Goal: Entertainment & Leisure: Browse casually

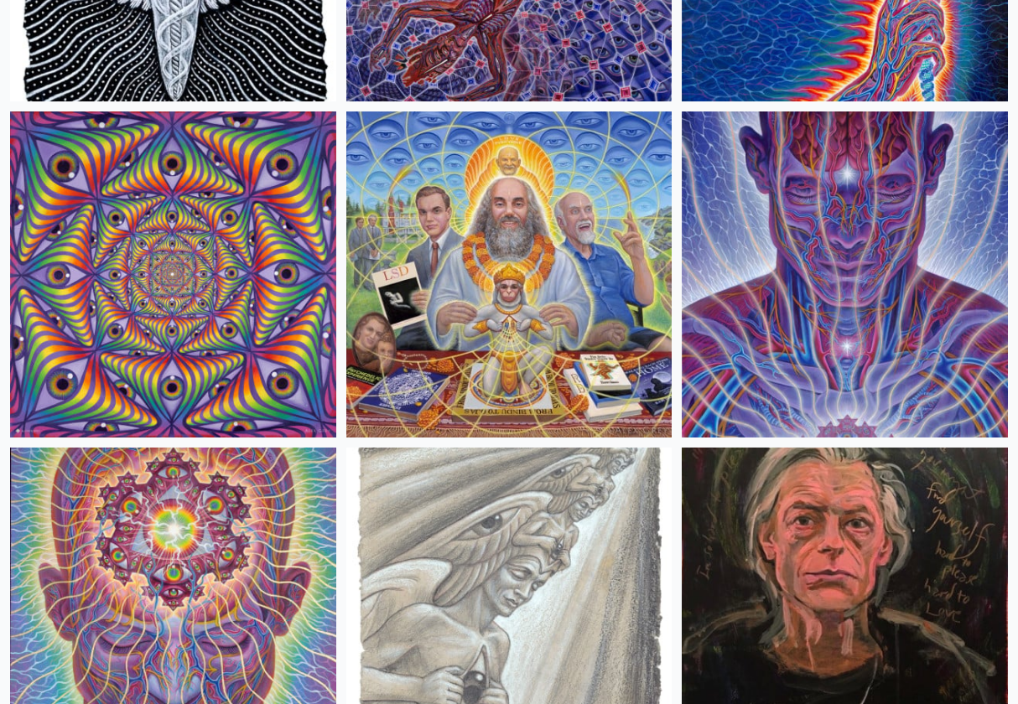
scroll to position [3098, 0]
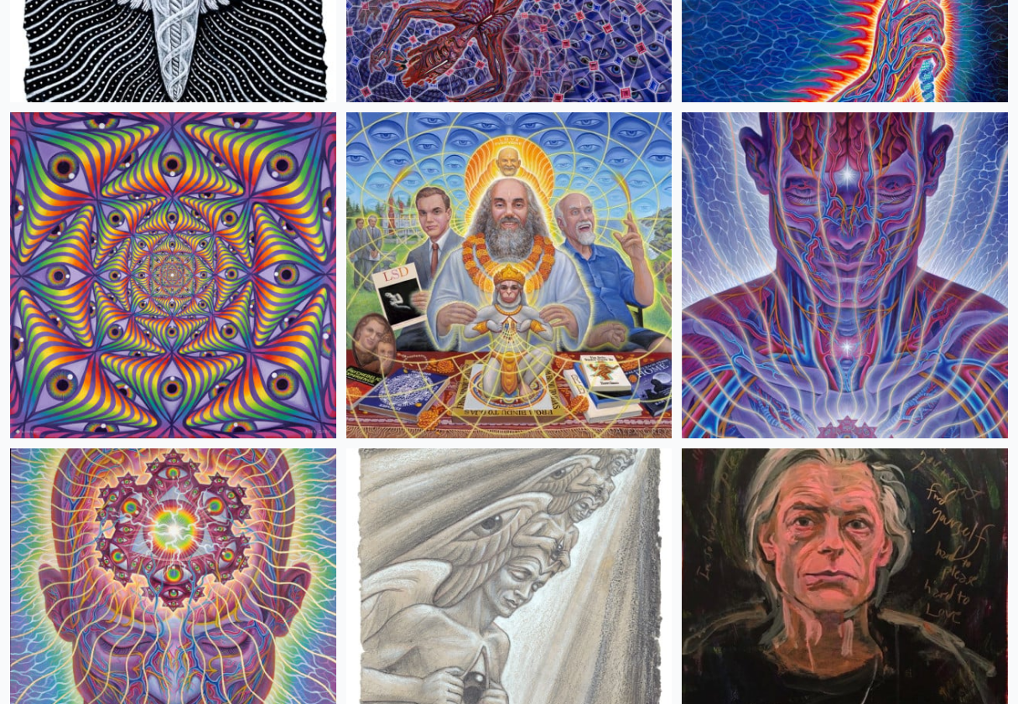
click at [919, 307] on img at bounding box center [845, 275] width 326 height 326
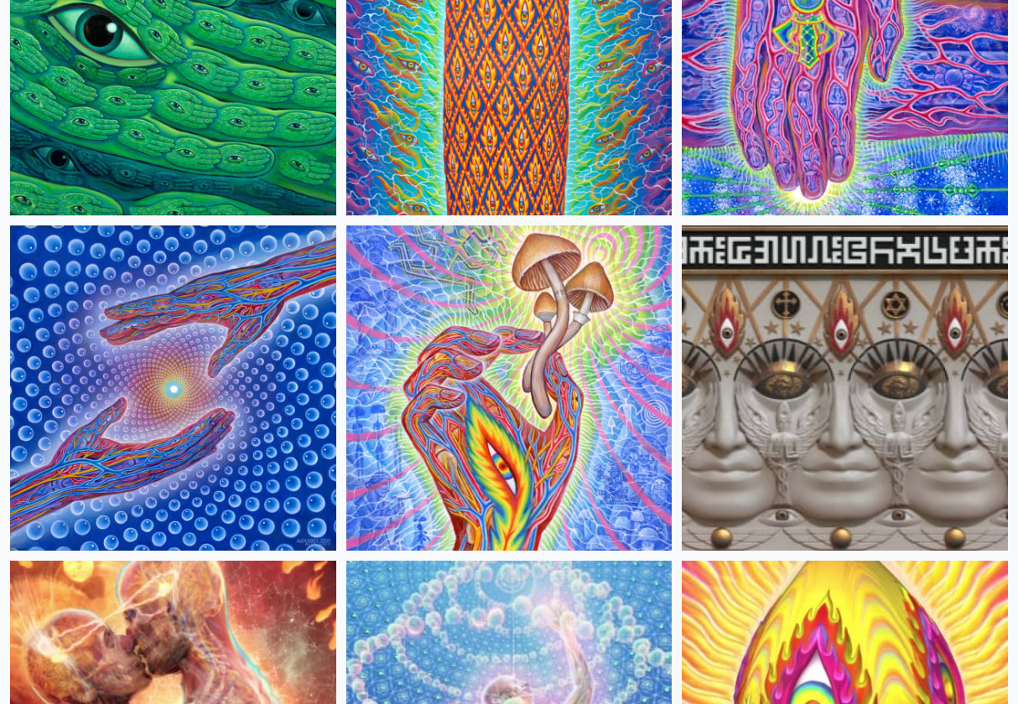
scroll to position [301, 0]
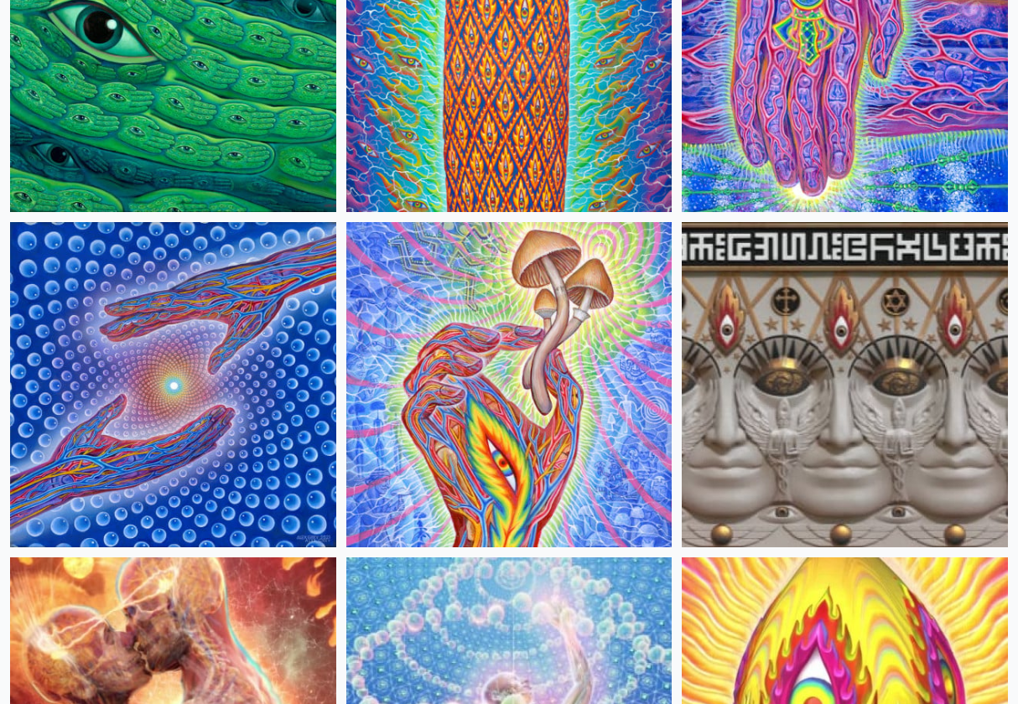
click at [241, 406] on img at bounding box center [173, 385] width 326 height 326
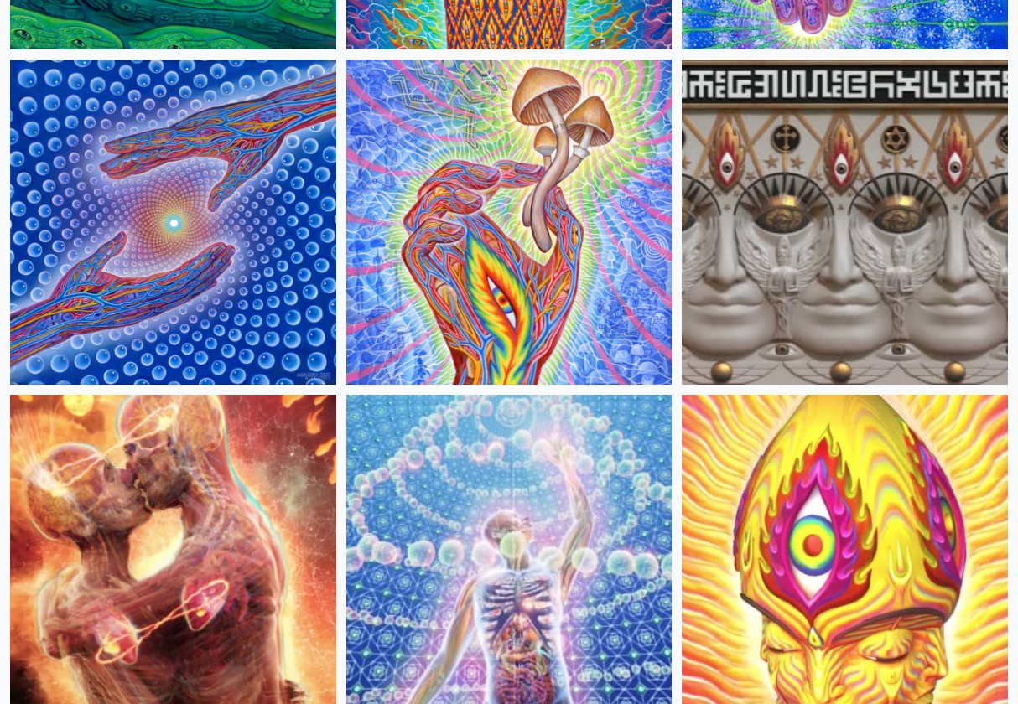
scroll to position [465, 0]
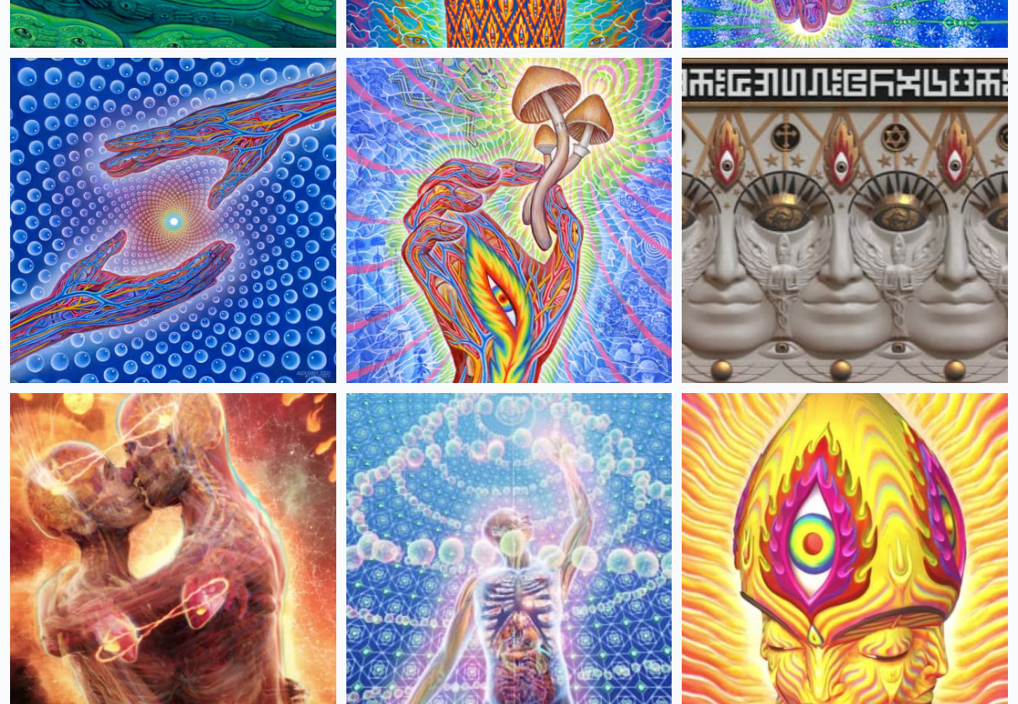
click at [527, 195] on img at bounding box center [509, 221] width 326 height 326
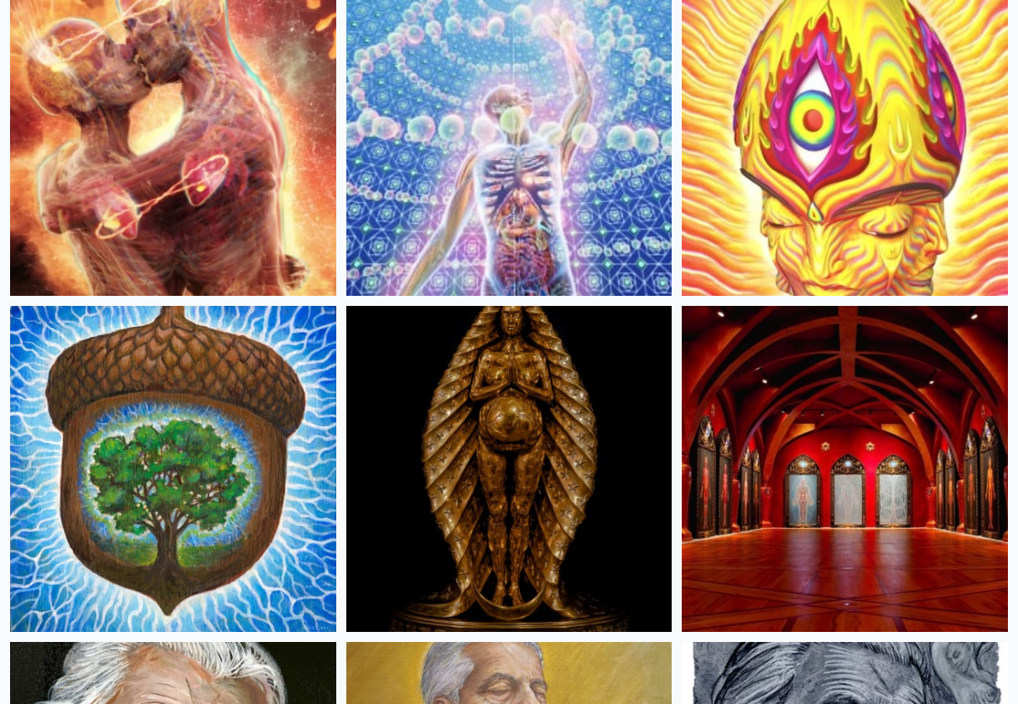
scroll to position [875, 0]
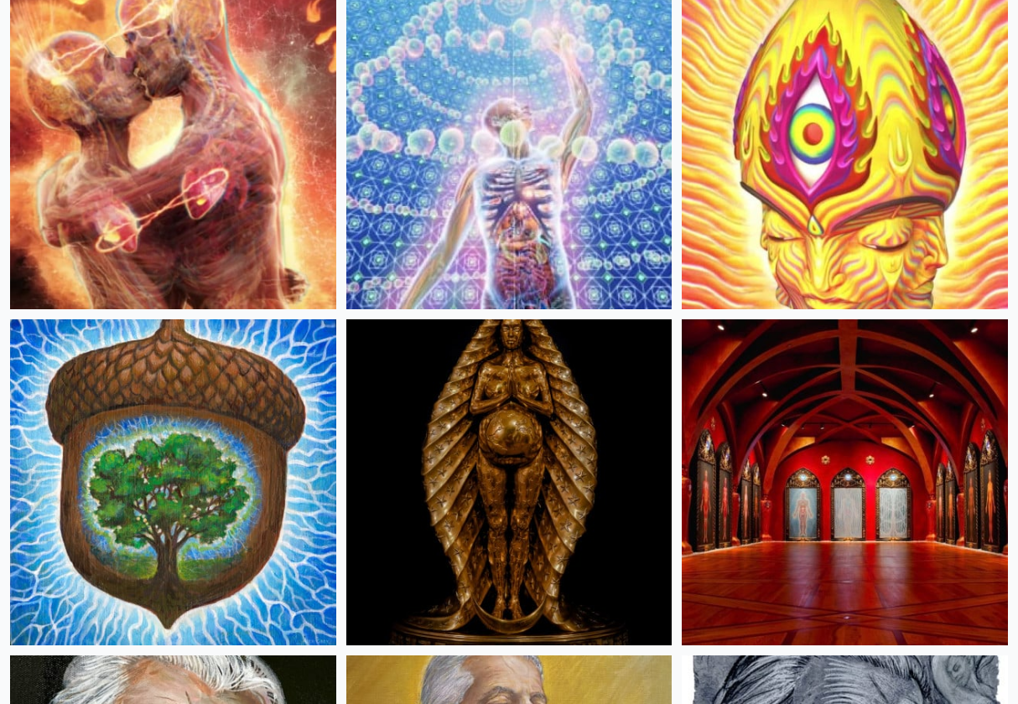
click at [471, 204] on img at bounding box center [509, 146] width 326 height 326
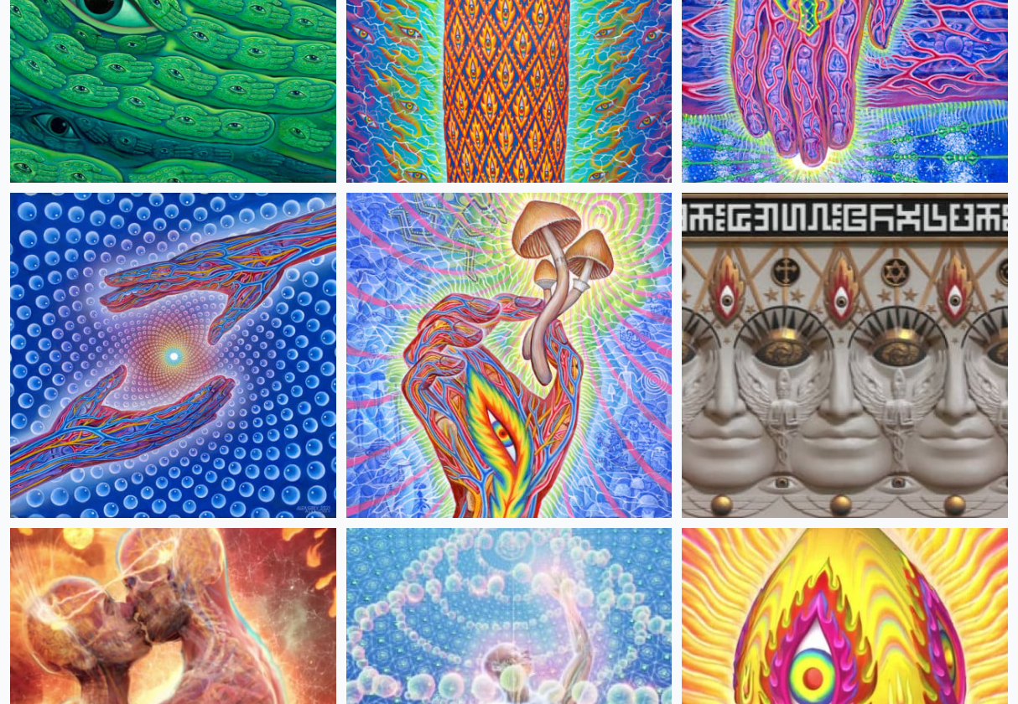
scroll to position [315, 0]
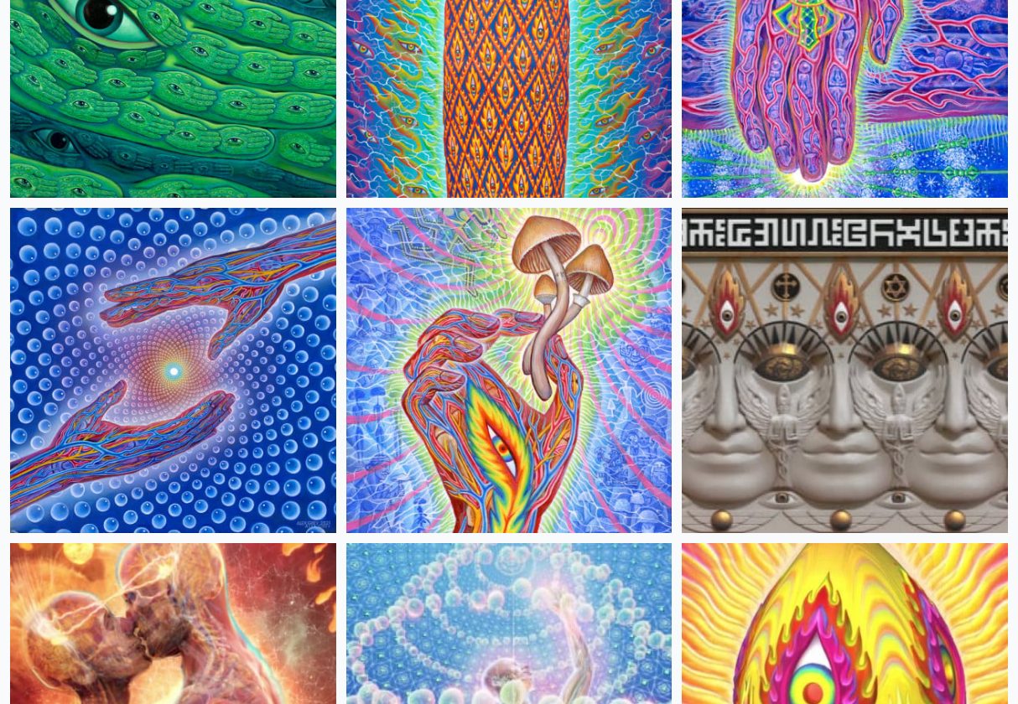
click at [554, 392] on img at bounding box center [509, 371] width 326 height 326
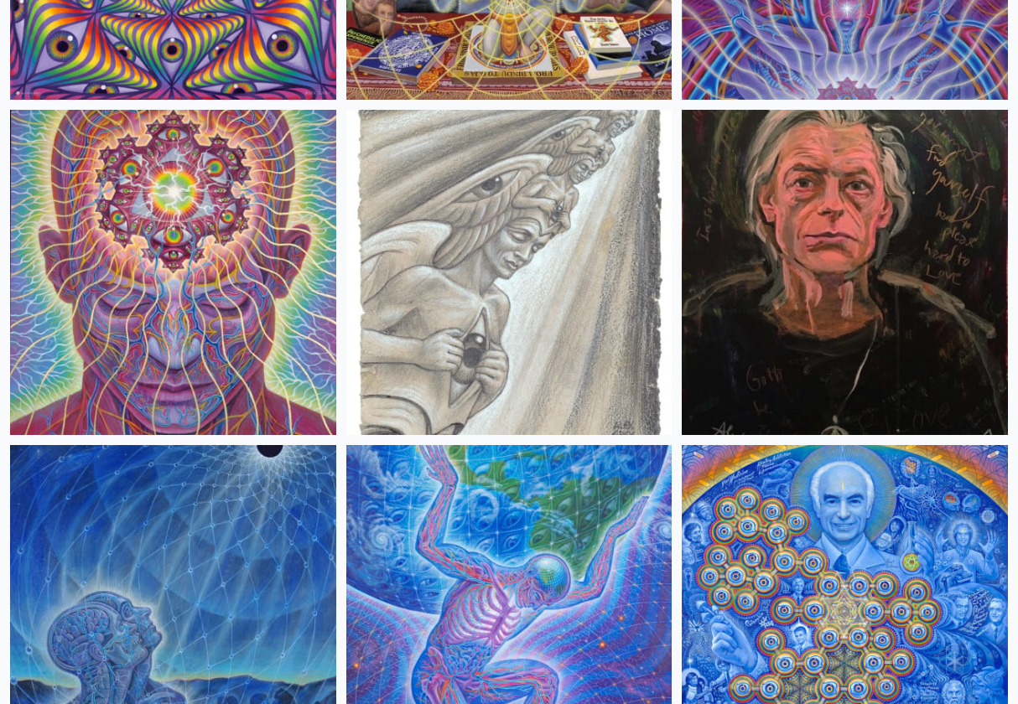
scroll to position [3448, 0]
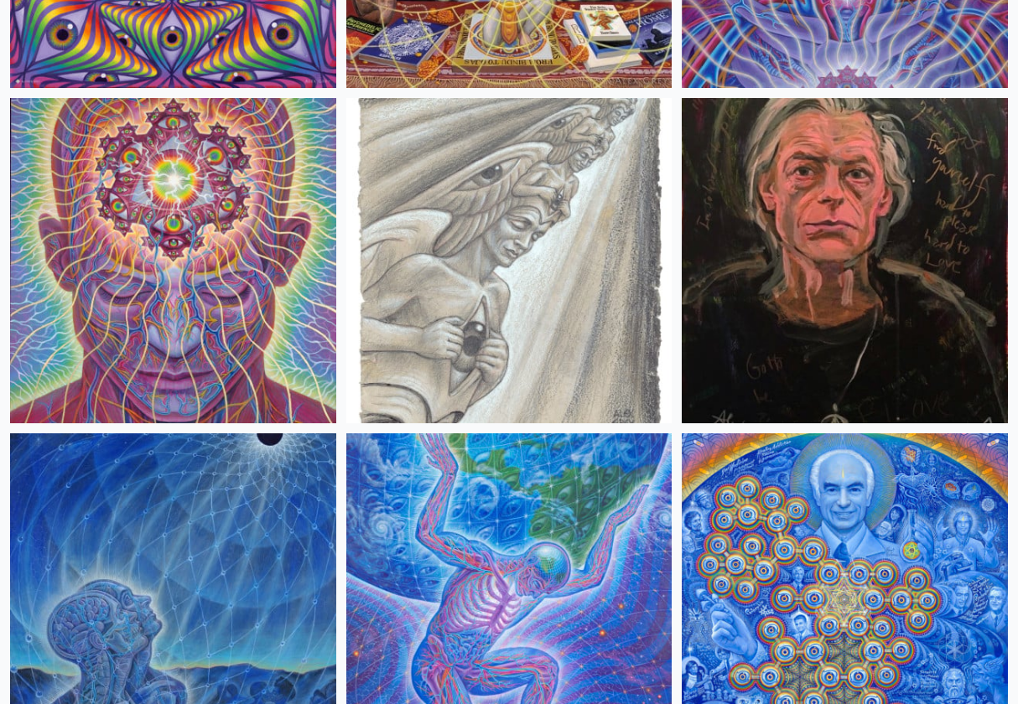
click at [157, 244] on img at bounding box center [173, 261] width 326 height 326
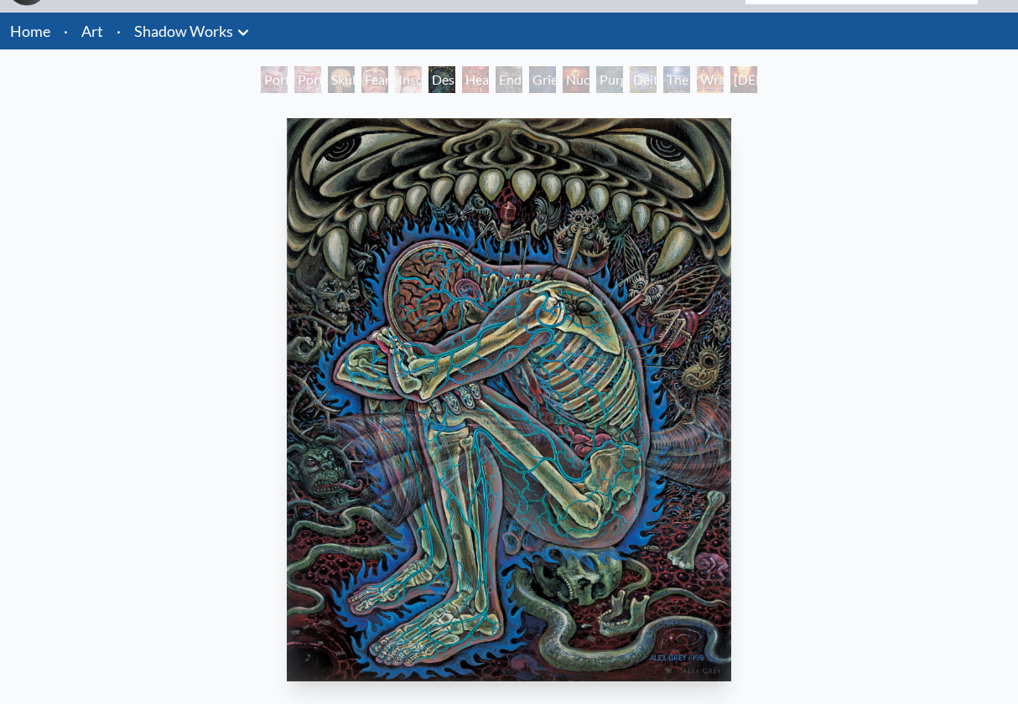
scroll to position [51, 0]
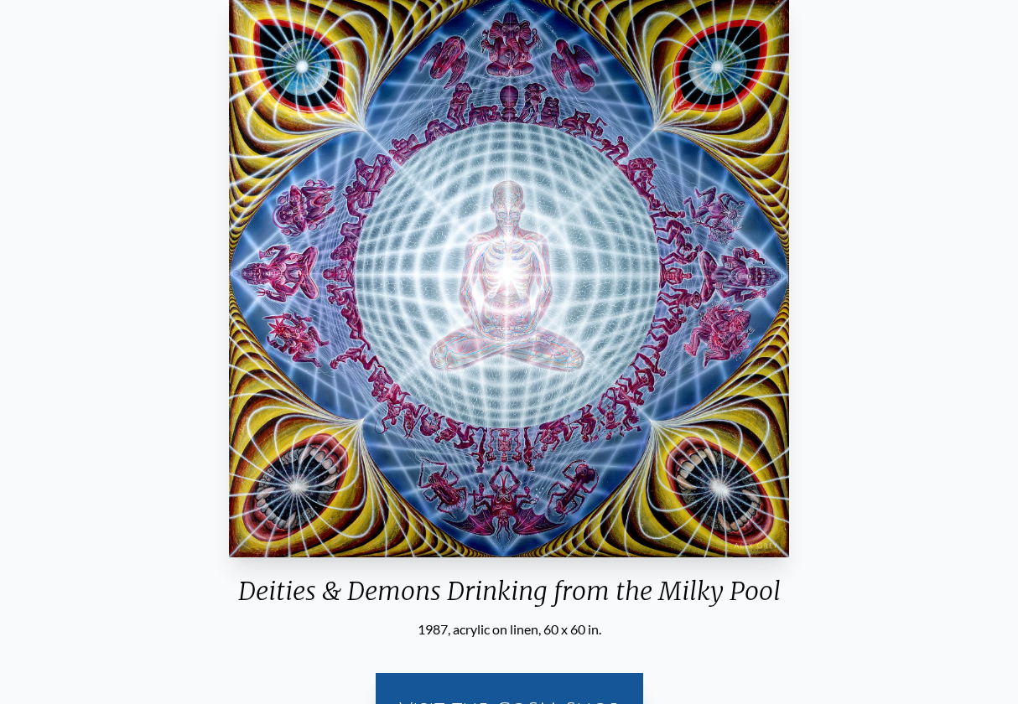
scroll to position [166, 0]
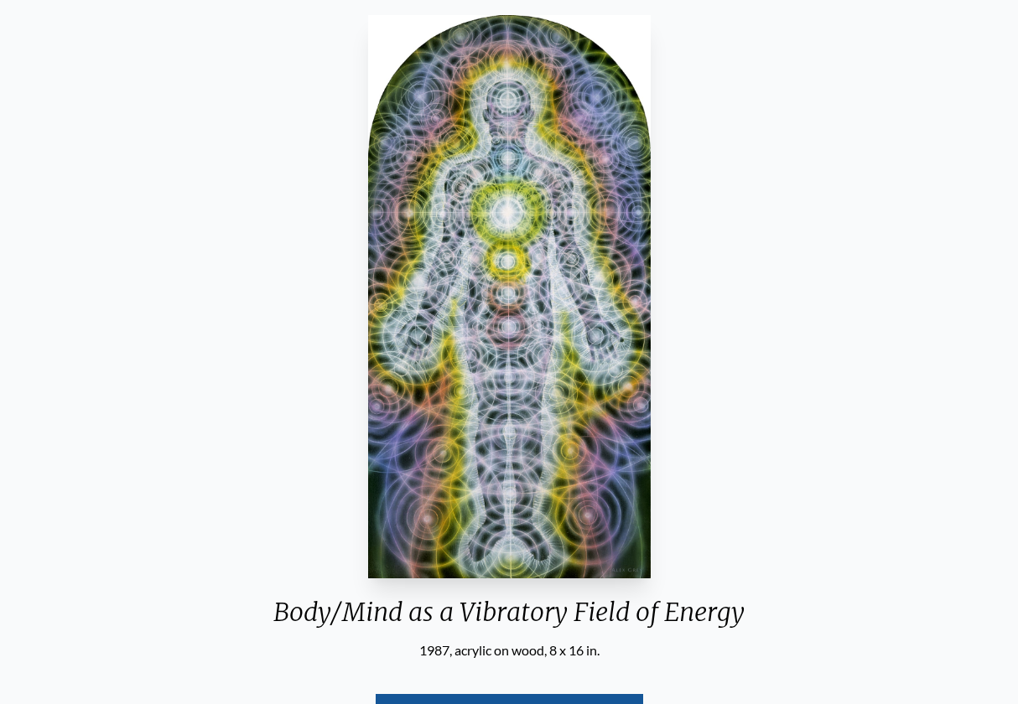
scroll to position [143, 0]
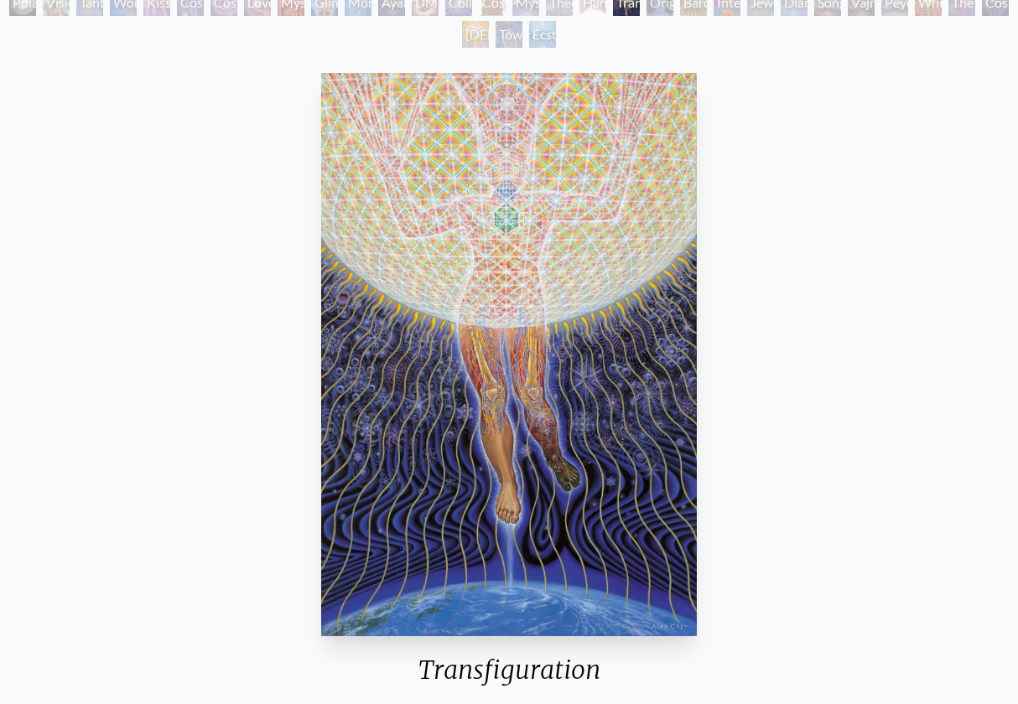
scroll to position [159, 0]
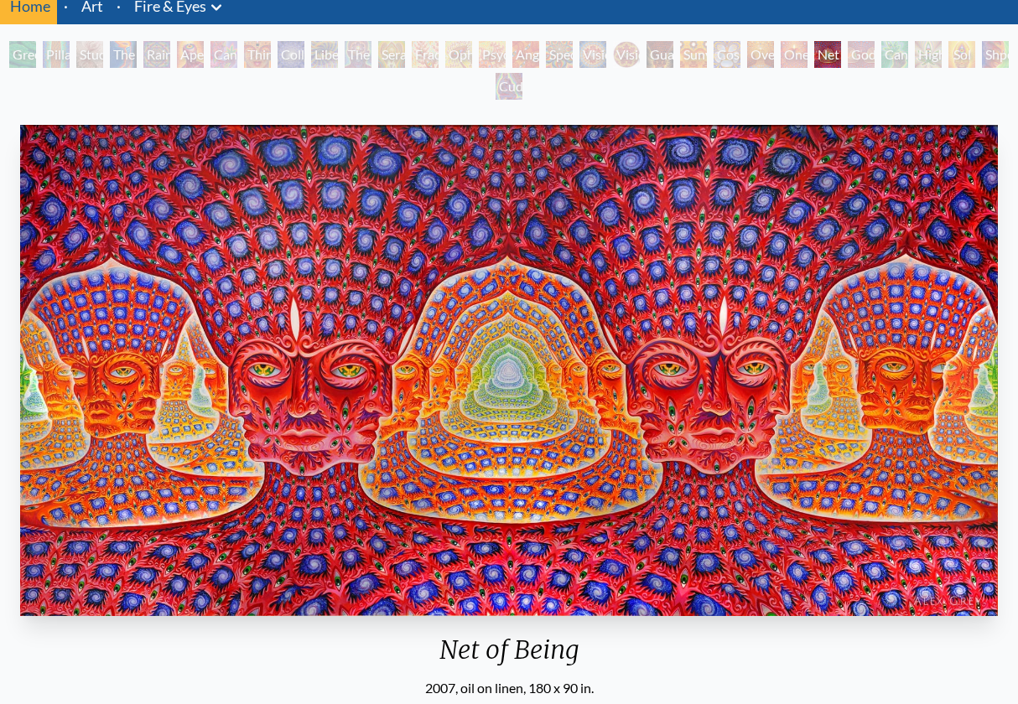
scroll to position [92, 0]
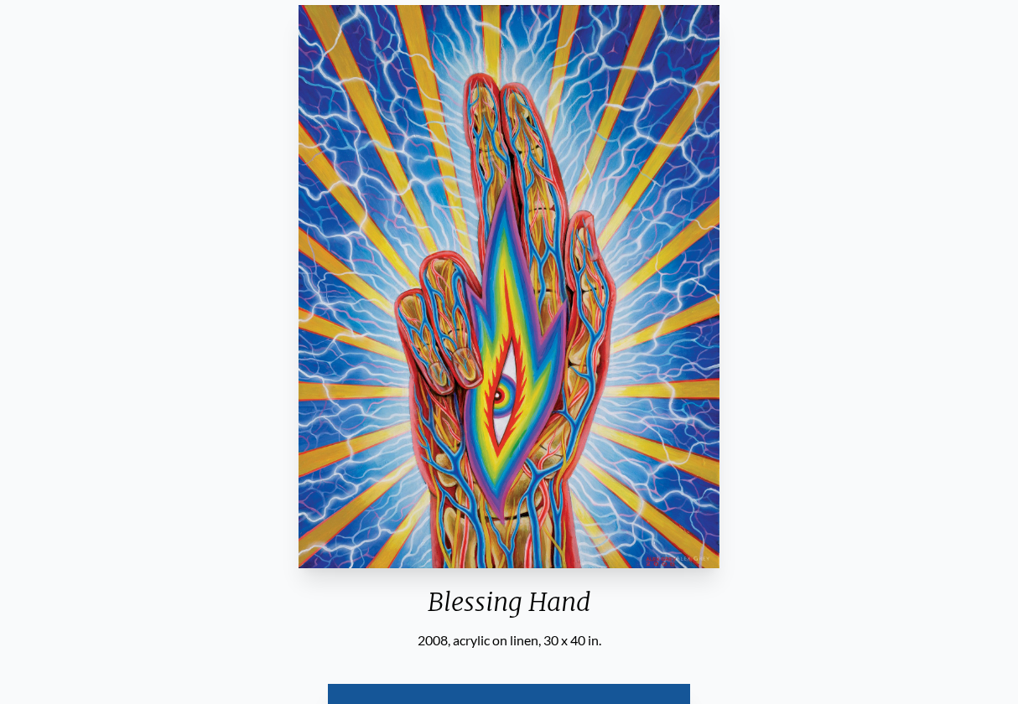
scroll to position [271, 0]
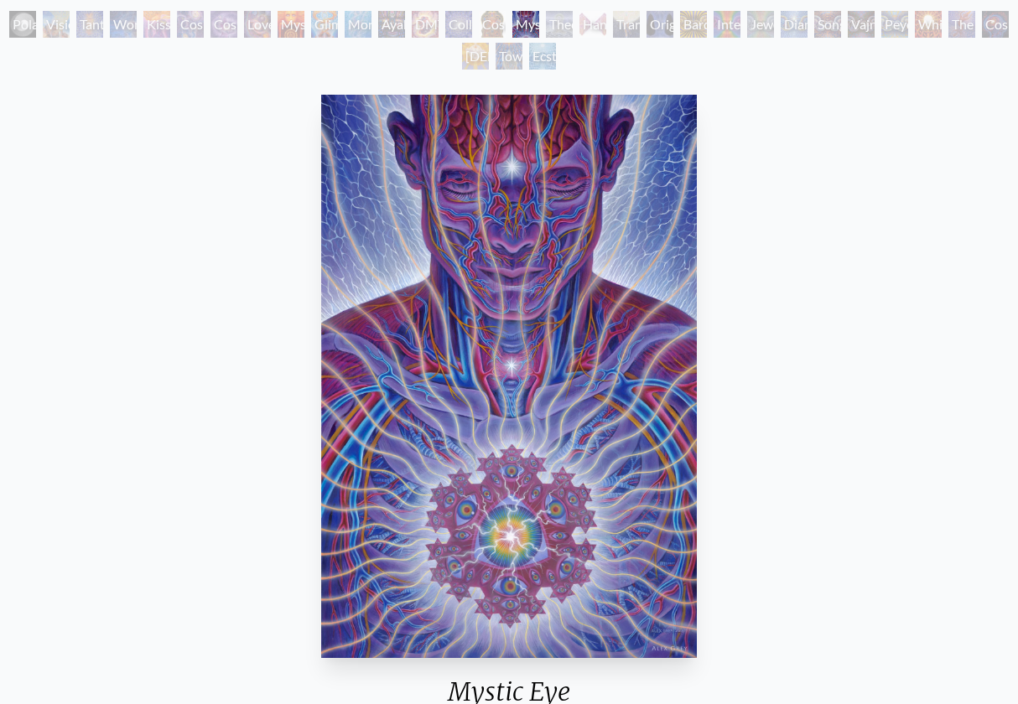
scroll to position [129, 0]
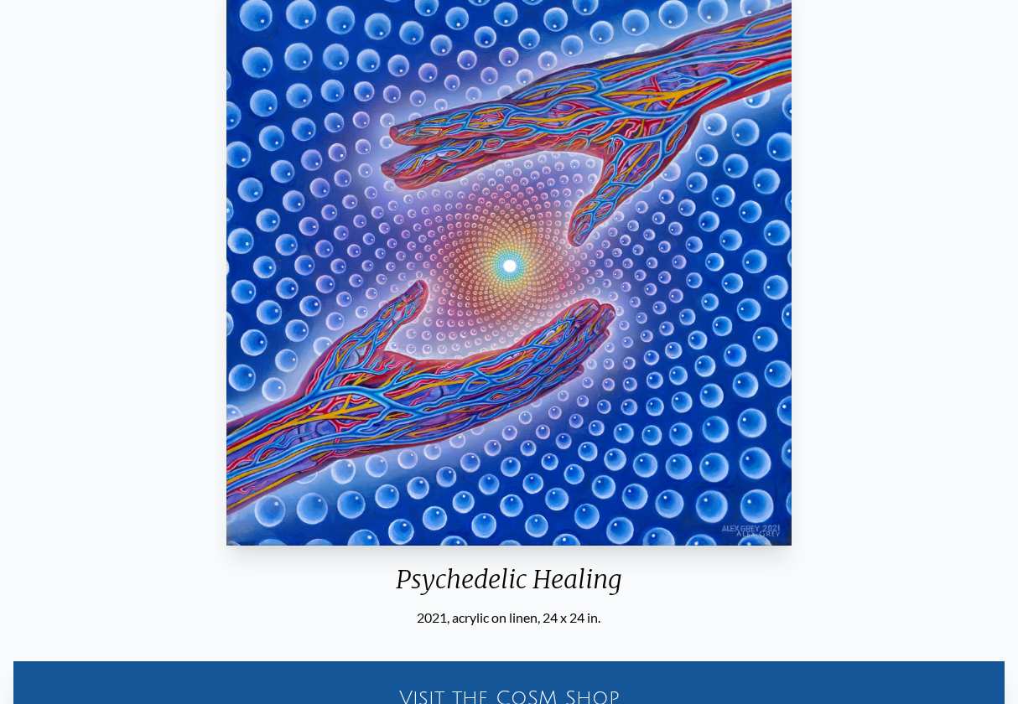
scroll to position [162, 0]
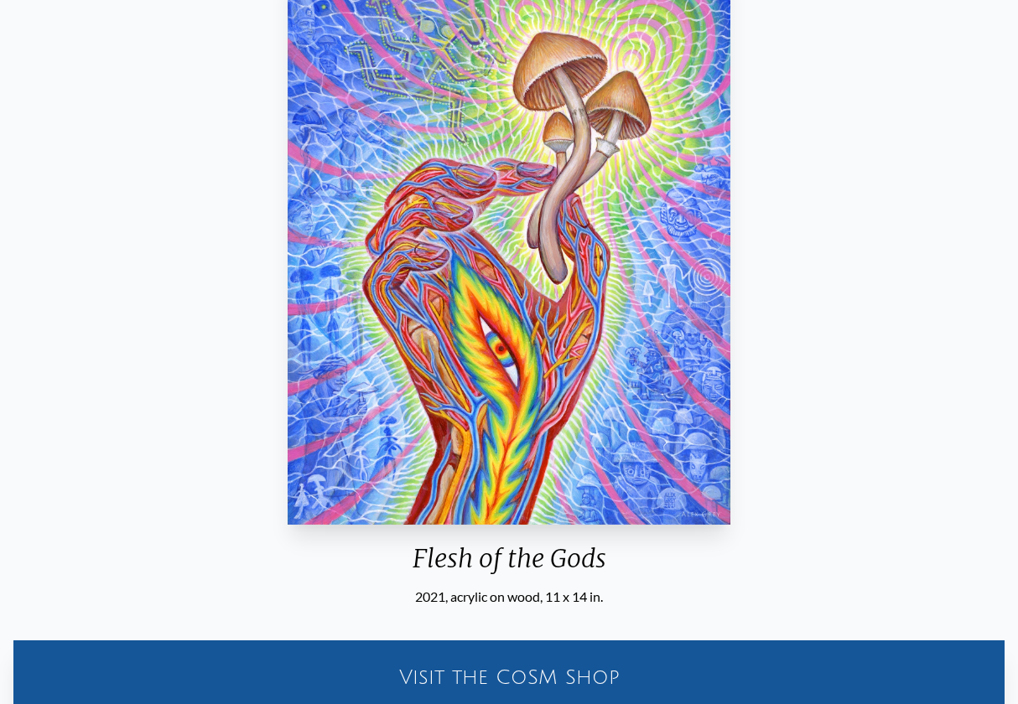
scroll to position [196, 0]
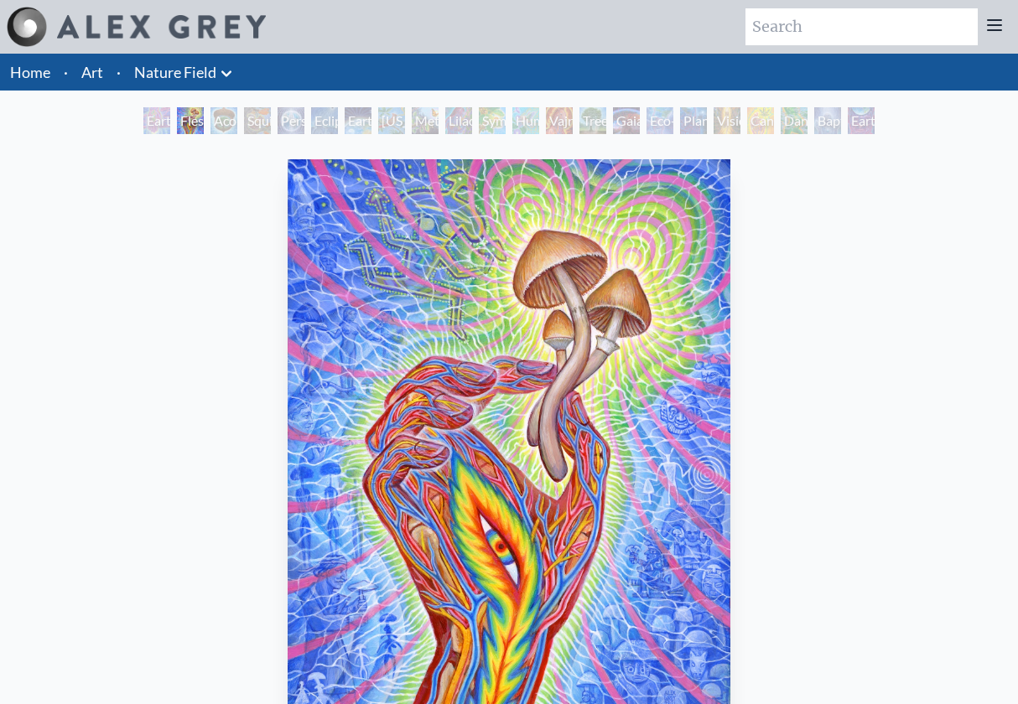
click at [497, 332] on img "2 / 22" at bounding box center [509, 440] width 443 height 563
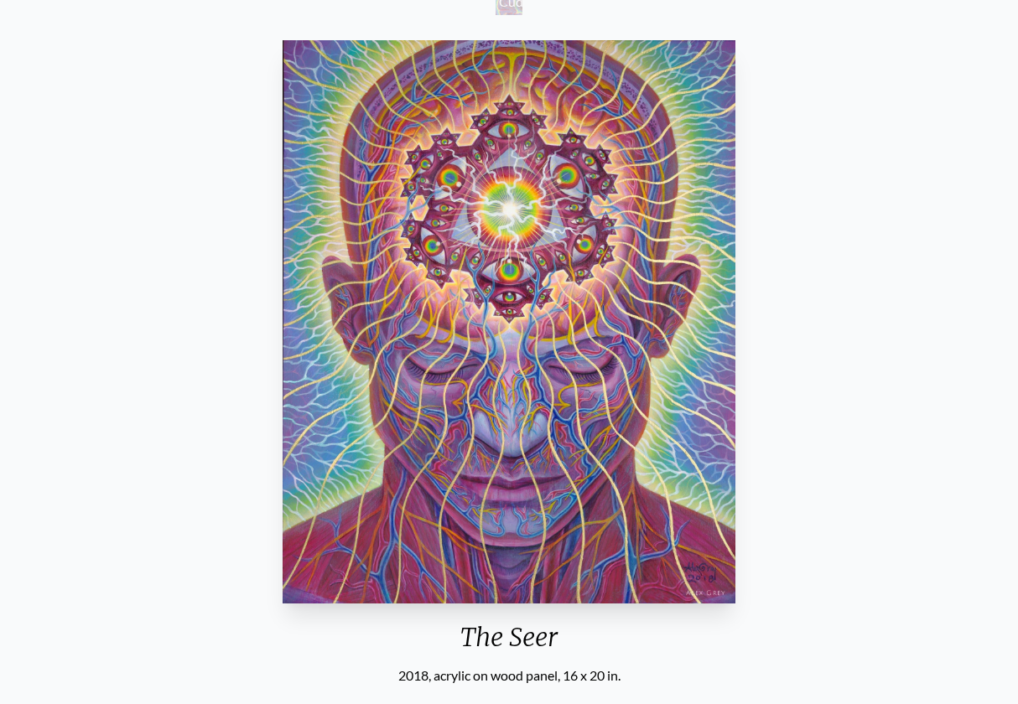
scroll to position [173, 0]
